Goal: Find specific page/section: Find specific page/section

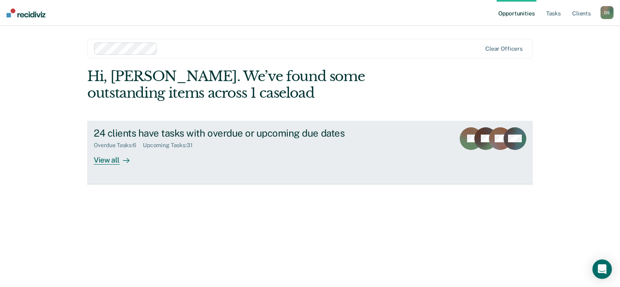
click at [104, 160] on div "View all" at bounding box center [116, 157] width 45 height 16
